Goal: Check status: Check status

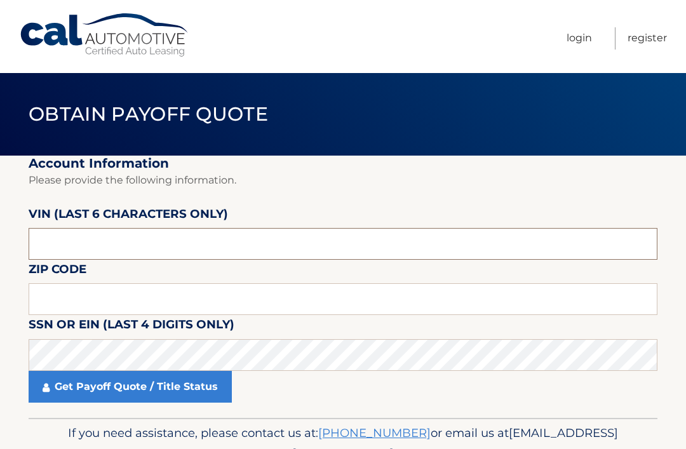
click at [55, 240] on input "text" at bounding box center [343, 244] width 629 height 32
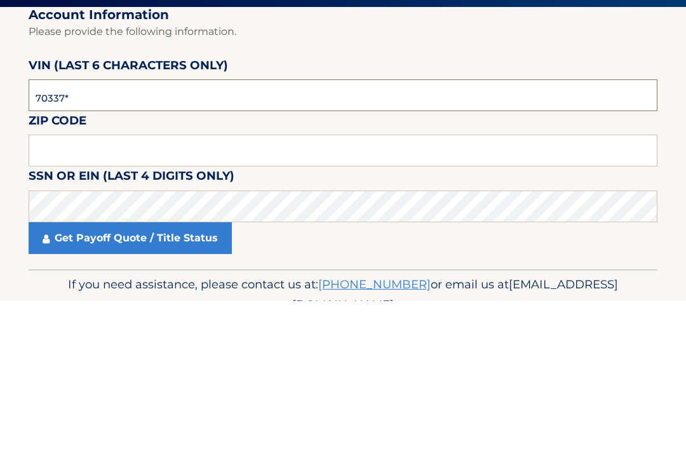
type input "703376"
click at [48, 283] on input "text" at bounding box center [343, 299] width 629 height 32
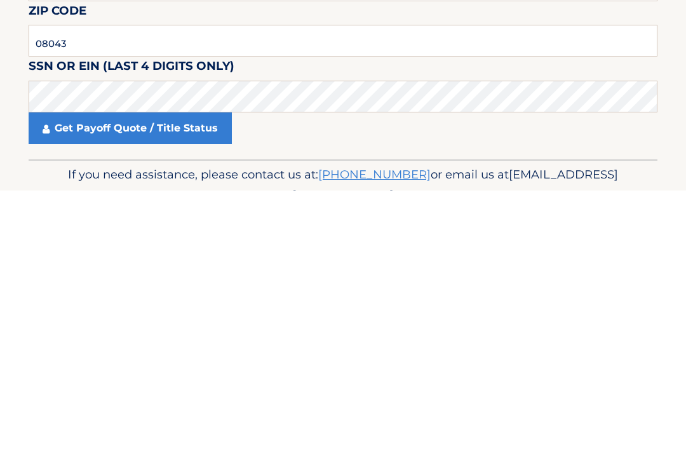
scroll to position [63, 0]
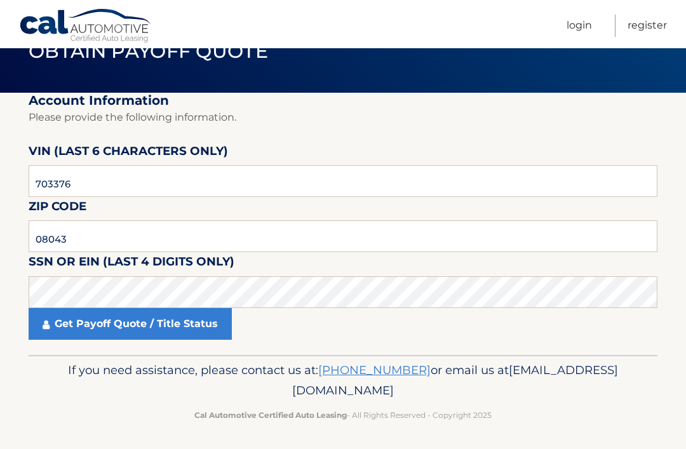
click at [68, 318] on link "Get Payoff Quote / Title Status" at bounding box center [130, 324] width 203 height 32
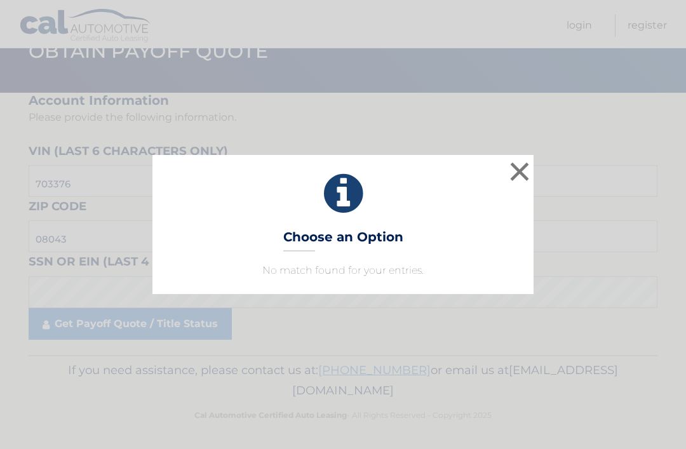
click at [519, 166] on button "×" at bounding box center [519, 171] width 25 height 25
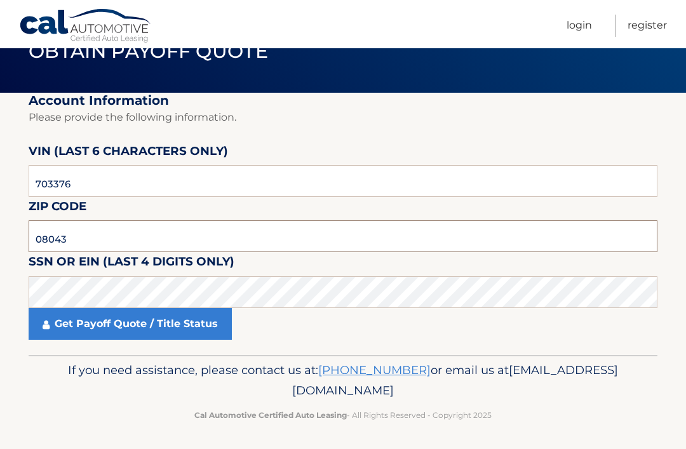
click at [87, 250] on input "08043" at bounding box center [343, 237] width 629 height 32
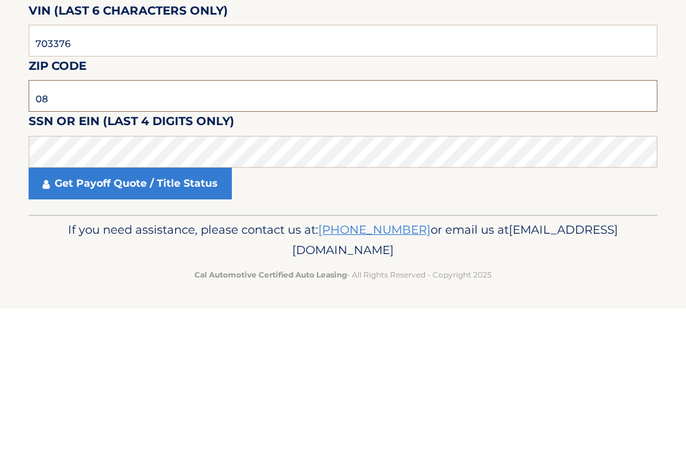
type input "0"
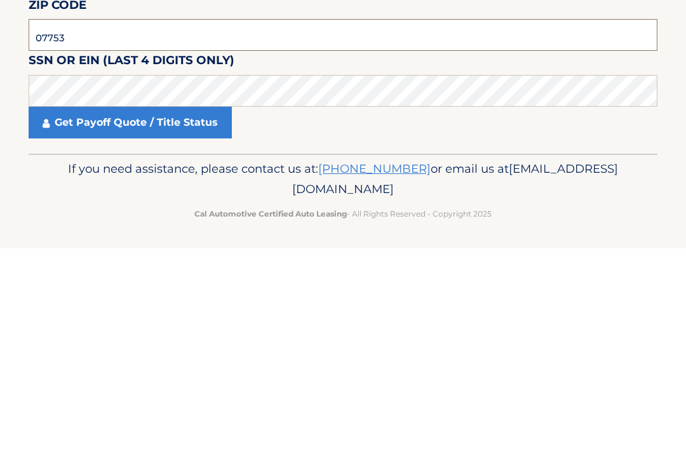
type input "07753"
click at [64, 308] on link "Get Payoff Quote / Title Status" at bounding box center [130, 324] width 203 height 32
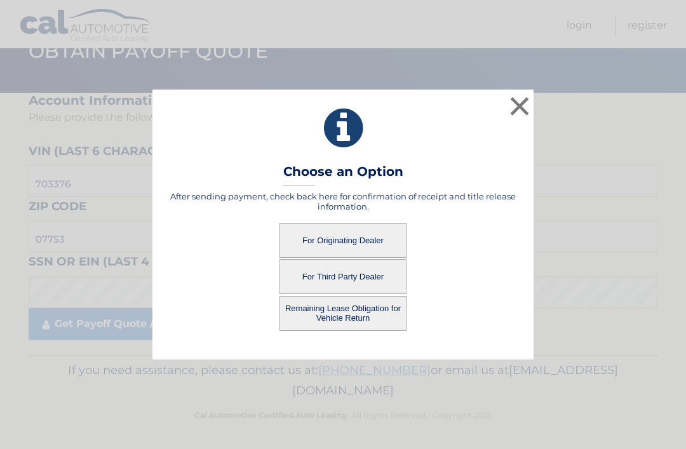
click at [368, 237] on button "For Originating Dealer" at bounding box center [343, 240] width 127 height 35
click at [375, 242] on button "For Originating Dealer" at bounding box center [343, 240] width 127 height 35
